Goal: Check status: Check status

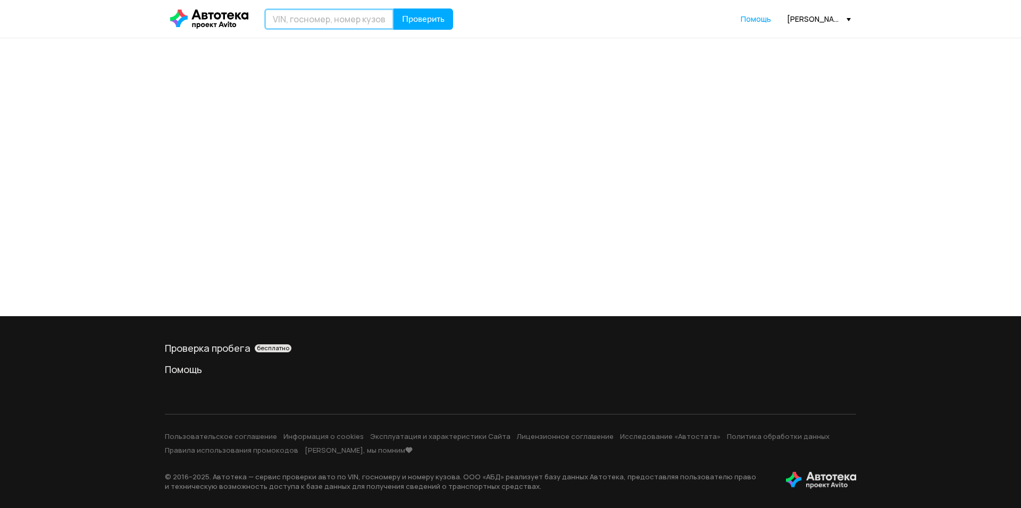
click at [362, 21] on input "text" at bounding box center [329, 19] width 130 height 21
paste input "[VEHICLE_IDENTIFICATION_NUMBER]"
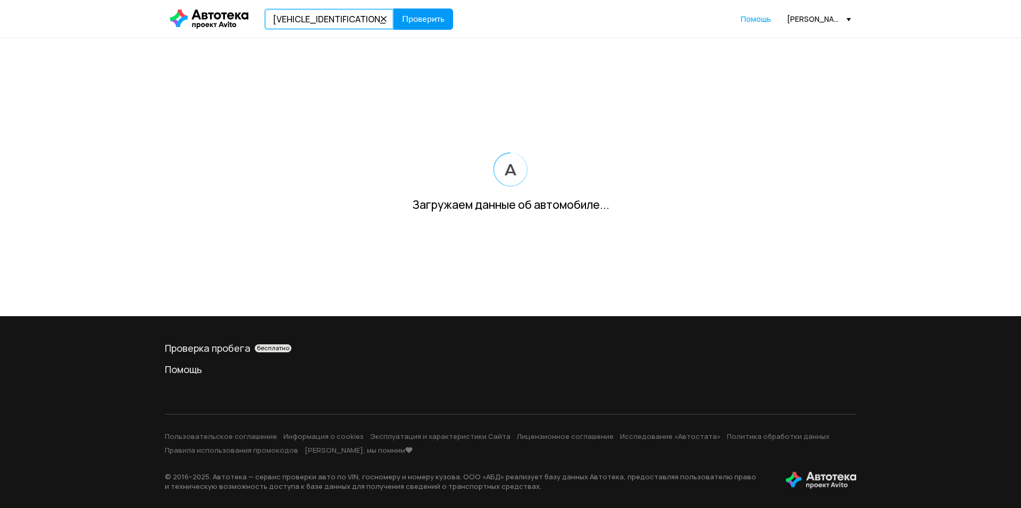
type input "[VEHICLE_IDENTIFICATION_NUMBER]"
click at [438, 18] on span "Проверить" at bounding box center [423, 19] width 43 height 9
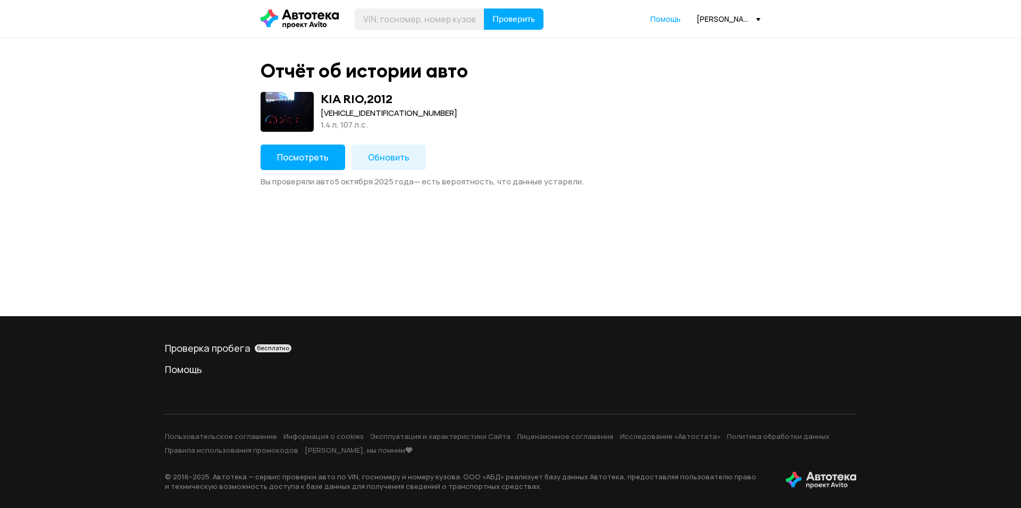
click at [313, 164] on button "Посмотреть" at bounding box center [303, 158] width 85 height 26
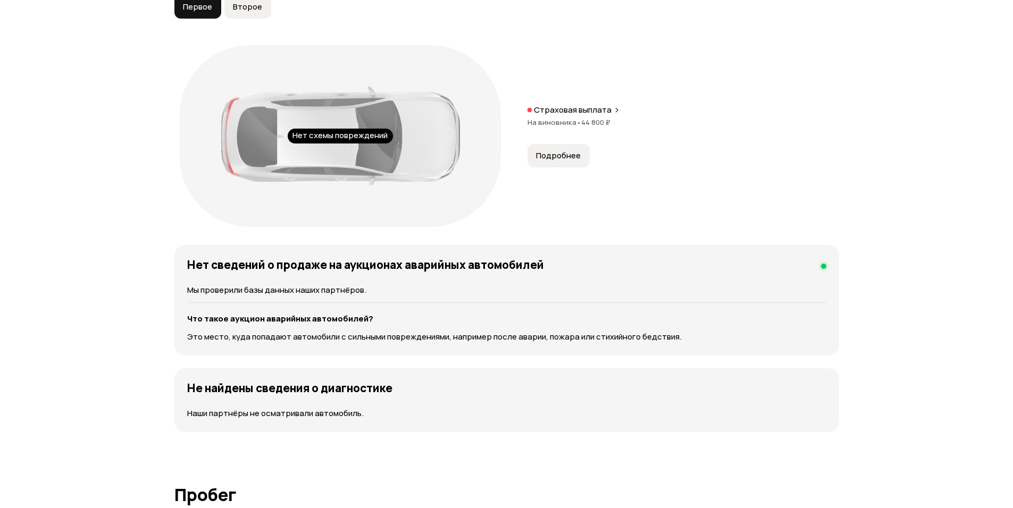
scroll to position [1170, 0]
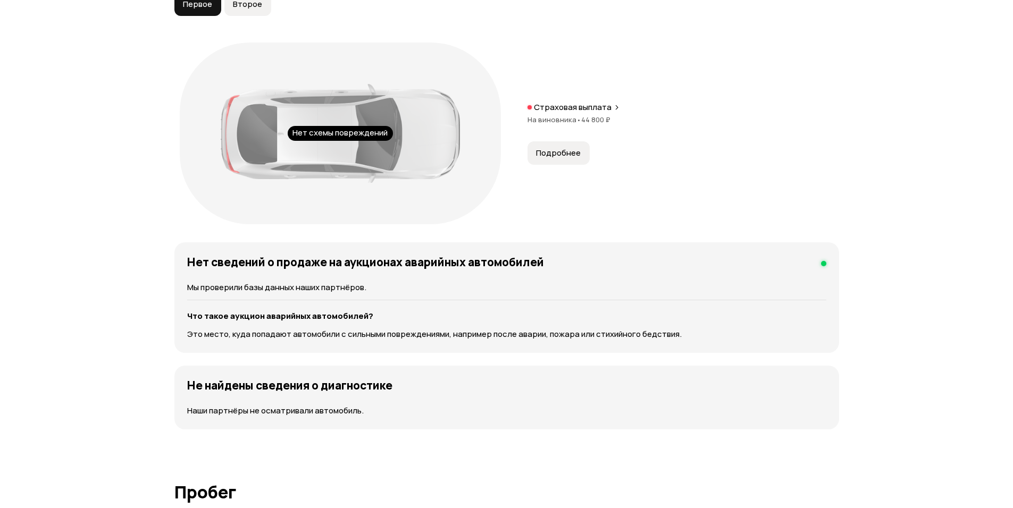
click at [557, 148] on span "Подробнее" at bounding box center [558, 153] width 45 height 11
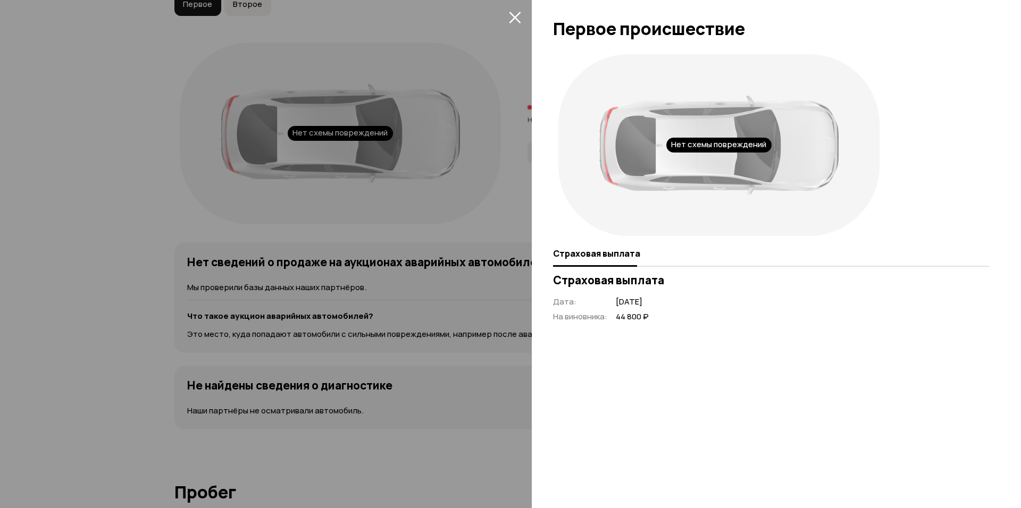
drag, startPoint x: 380, startPoint y: 185, endPoint x: 357, endPoint y: 169, distance: 27.1
click at [379, 185] on div at bounding box center [510, 254] width 1021 height 508
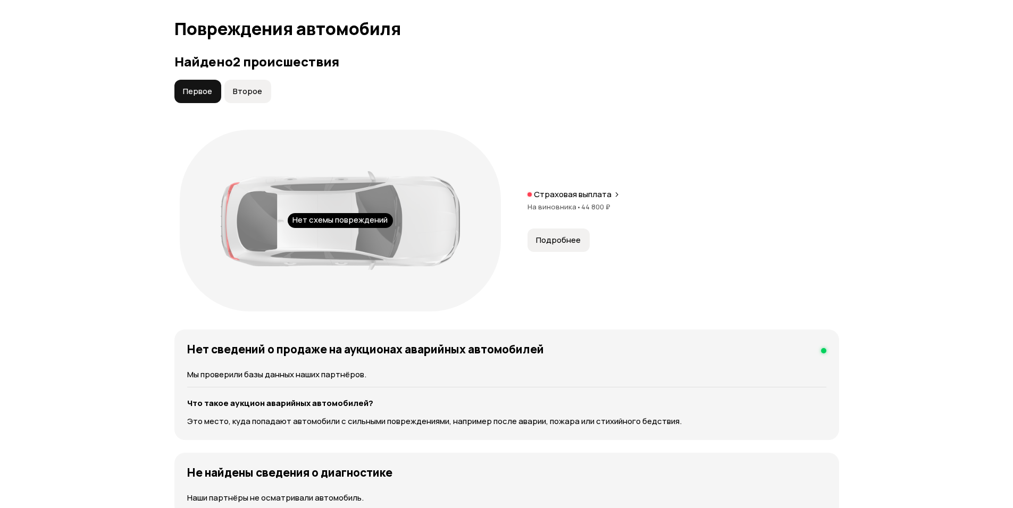
scroll to position [1063, 0]
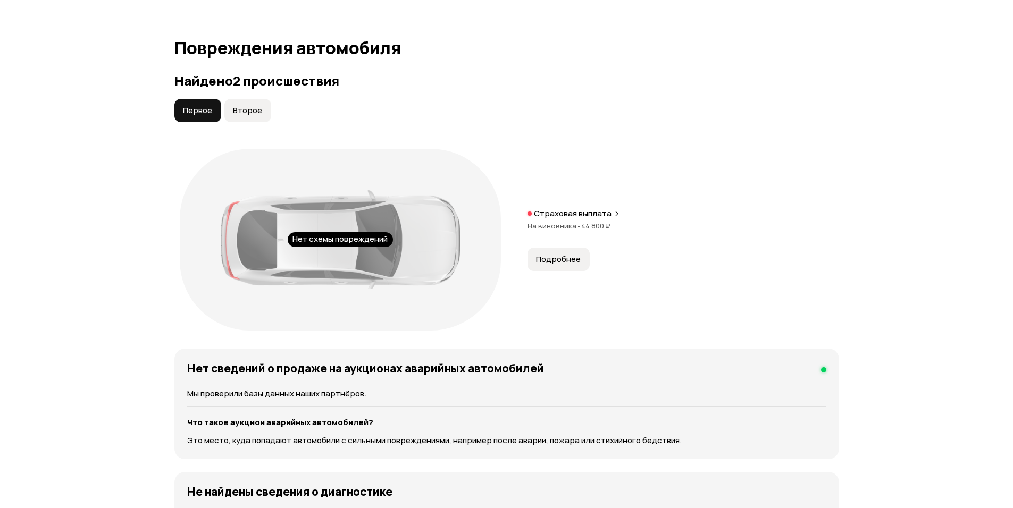
click at [245, 116] on span "Второе" at bounding box center [247, 110] width 29 height 11
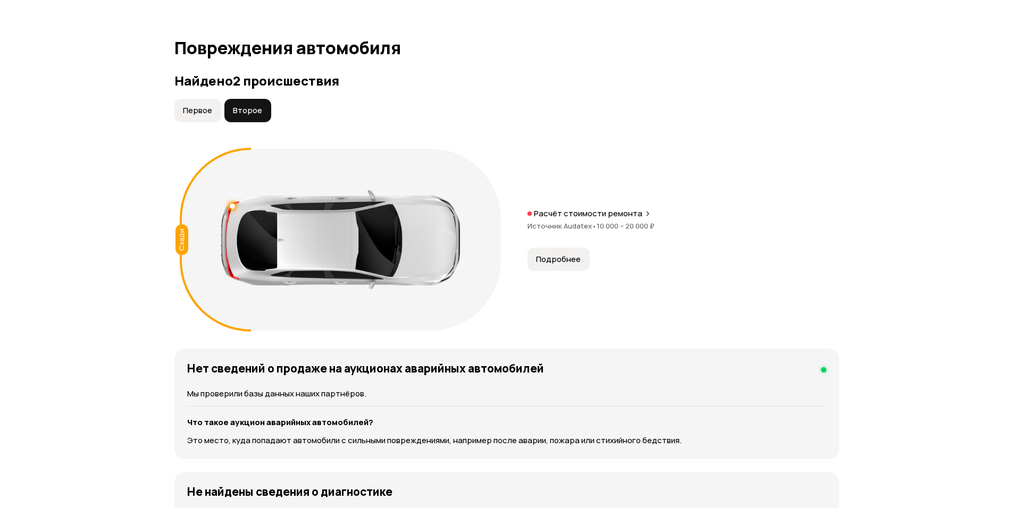
click at [580, 267] on button "Подробнее" at bounding box center [558, 259] width 62 height 23
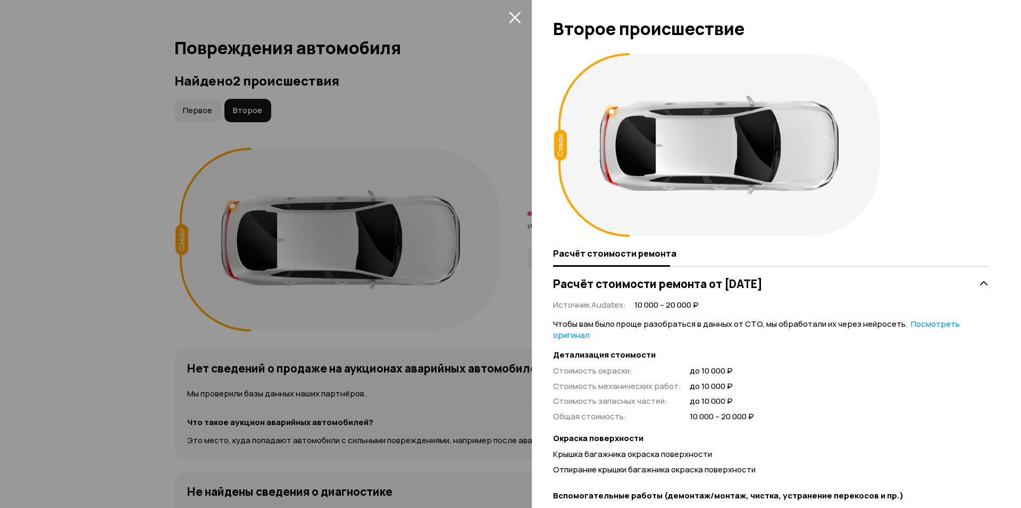
click at [454, 223] on div at bounding box center [510, 254] width 1021 height 508
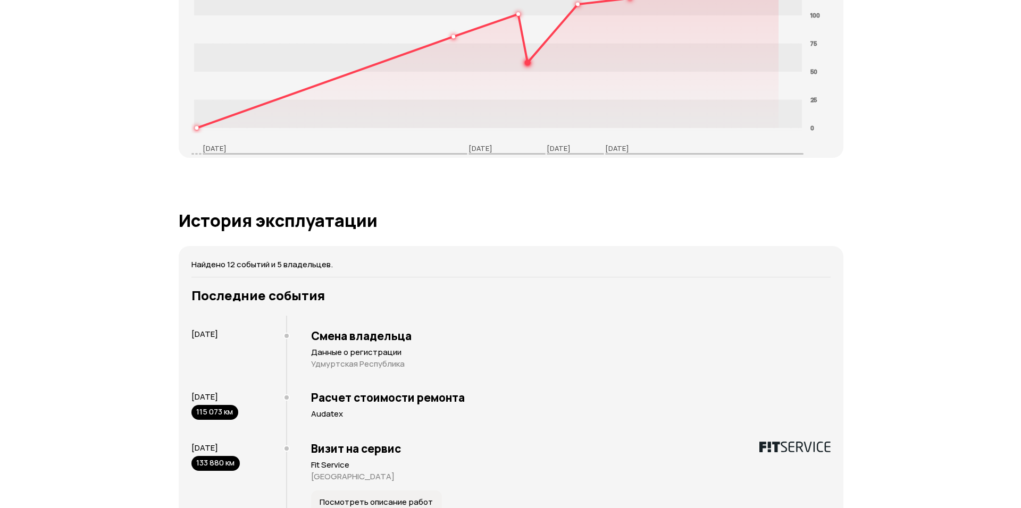
scroll to position [1967, 0]
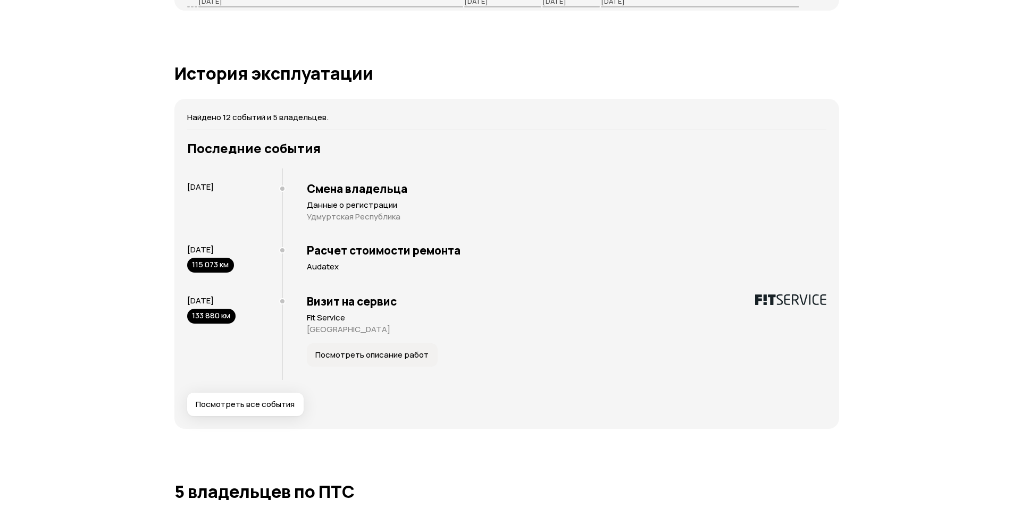
click at [281, 403] on span "Посмотреть все события" at bounding box center [245, 404] width 99 height 11
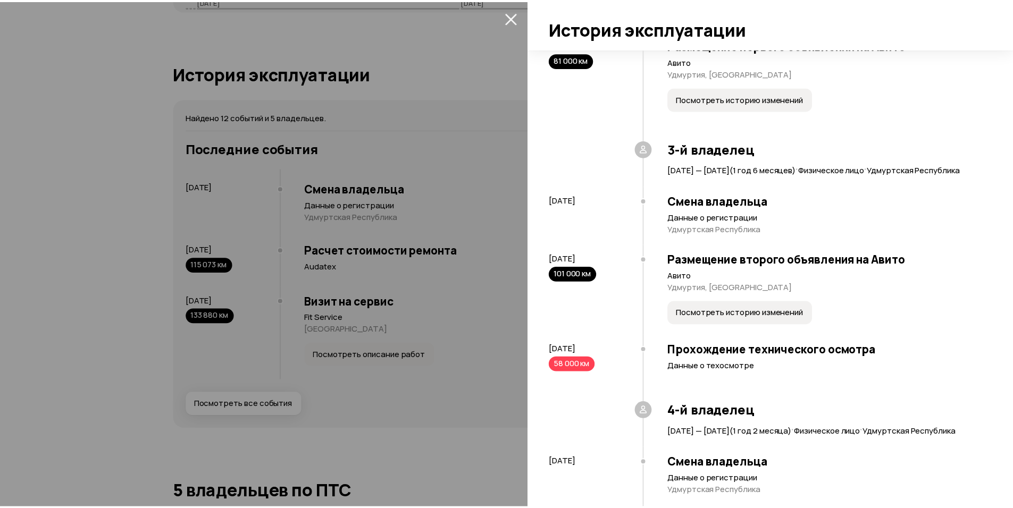
scroll to position [319, 0]
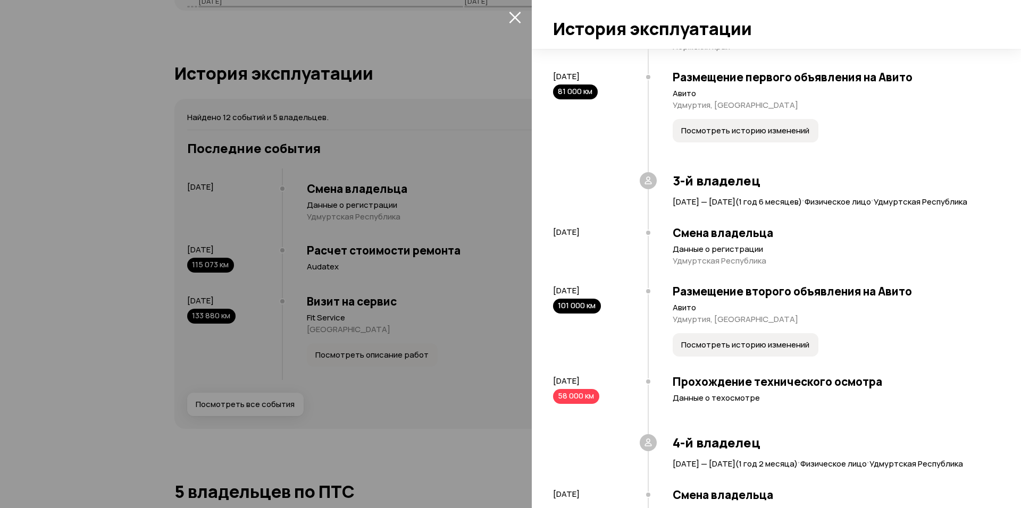
click at [510, 9] on button "закрыть" at bounding box center [514, 17] width 17 height 17
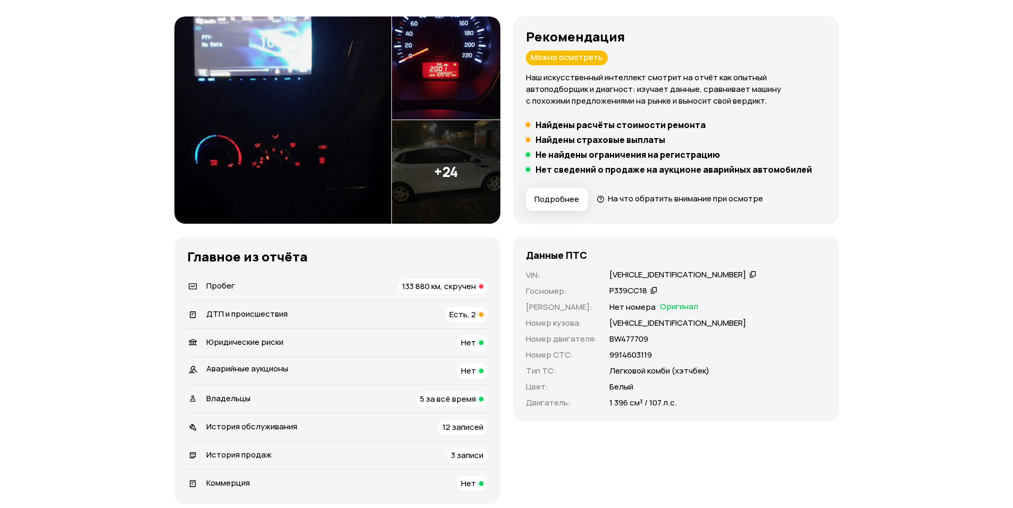
scroll to position [0, 0]
